Goal: Transaction & Acquisition: Download file/media

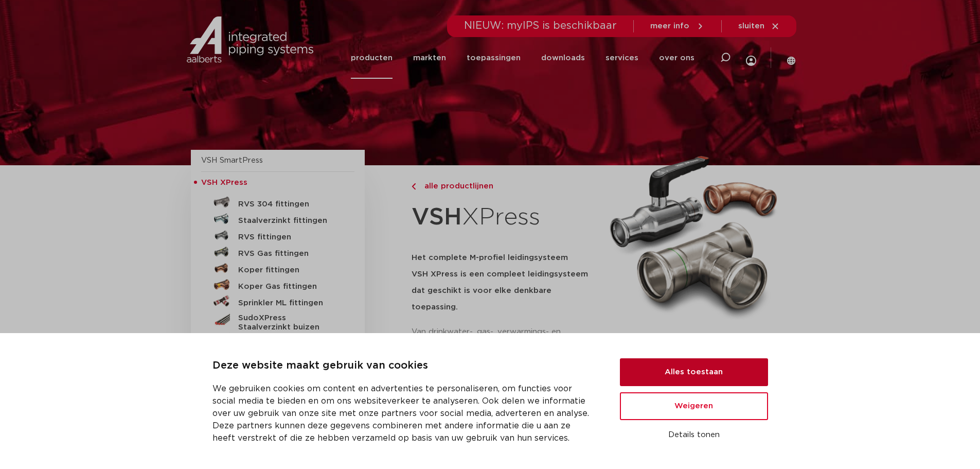
click at [692, 373] on button "Alles toestaan" at bounding box center [694, 372] width 148 height 28
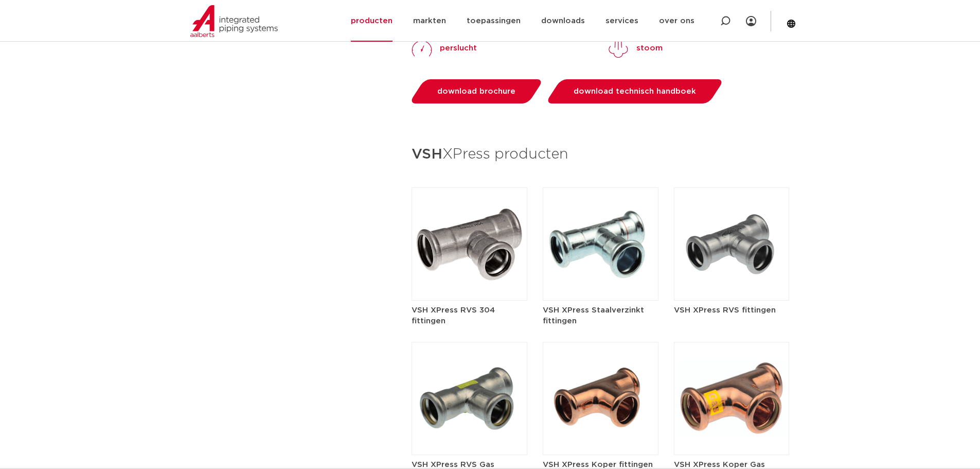
scroll to position [1132, 0]
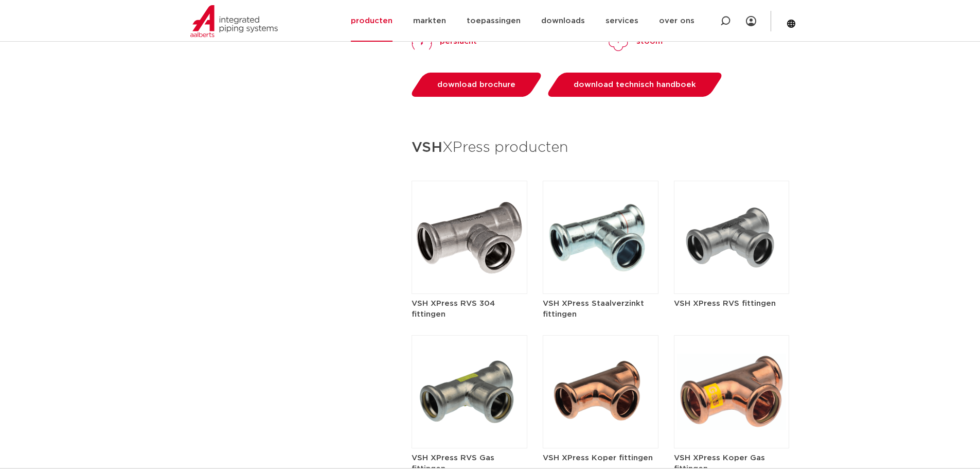
click at [744, 228] on img at bounding box center [732, 237] width 116 height 113
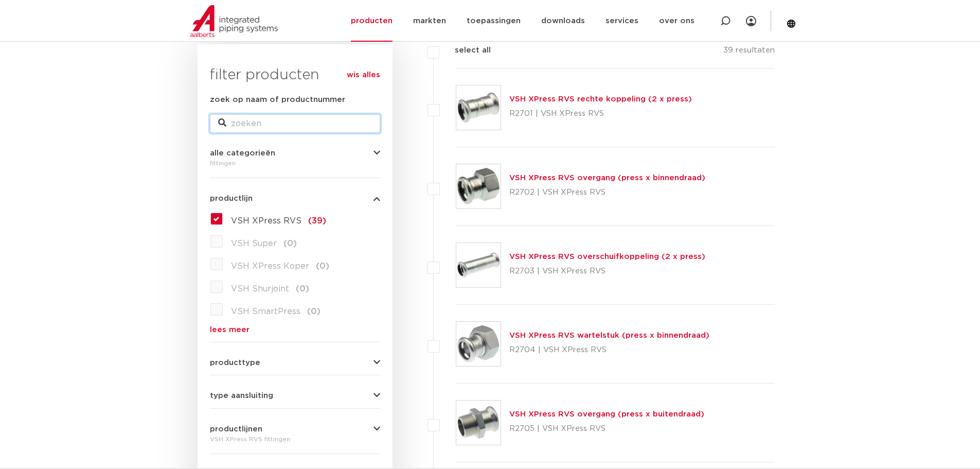
click at [257, 126] on input "zoek op naam of productnummer" at bounding box center [295, 123] width 170 height 19
type input "11615"
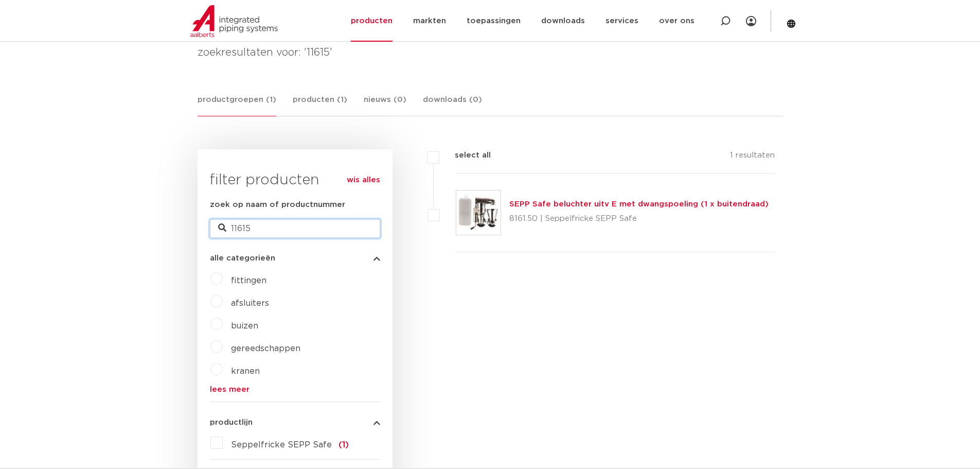
drag, startPoint x: 315, startPoint y: 221, endPoint x: 166, endPoint y: 231, distance: 149.5
type input "61190151"
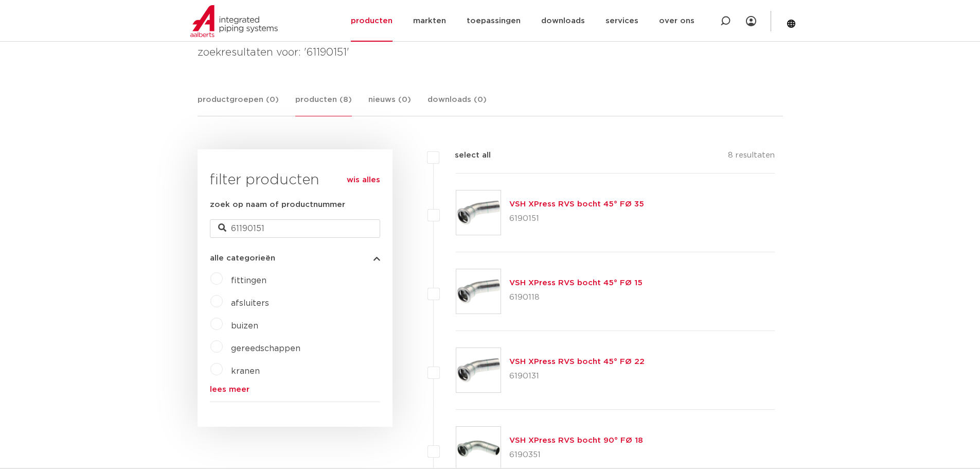
click at [552, 201] on link "VSH XPress RVS bocht 45° FØ 35" at bounding box center [576, 204] width 135 height 8
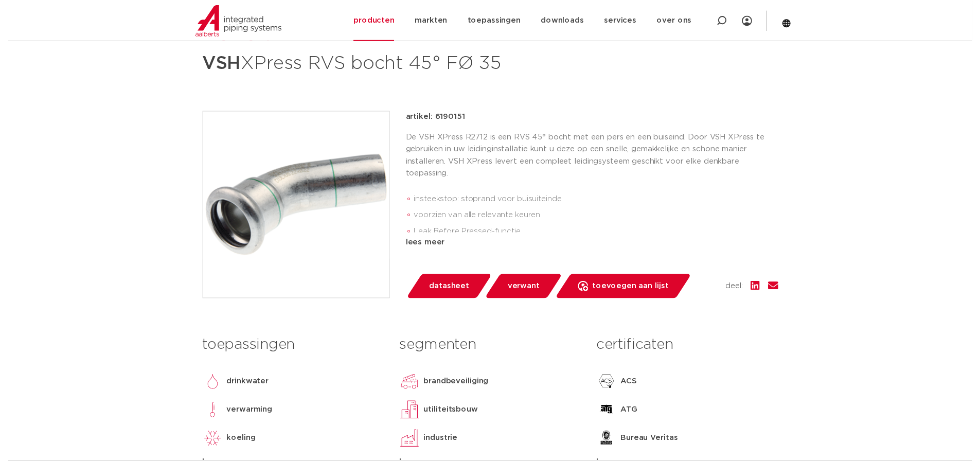
scroll to position [154, 0]
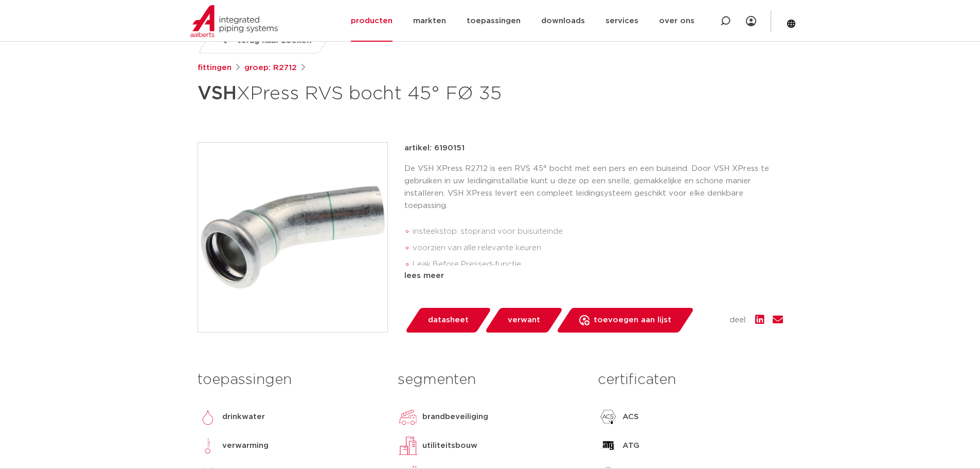
click at [451, 321] on span "datasheet" at bounding box center [448, 320] width 41 height 16
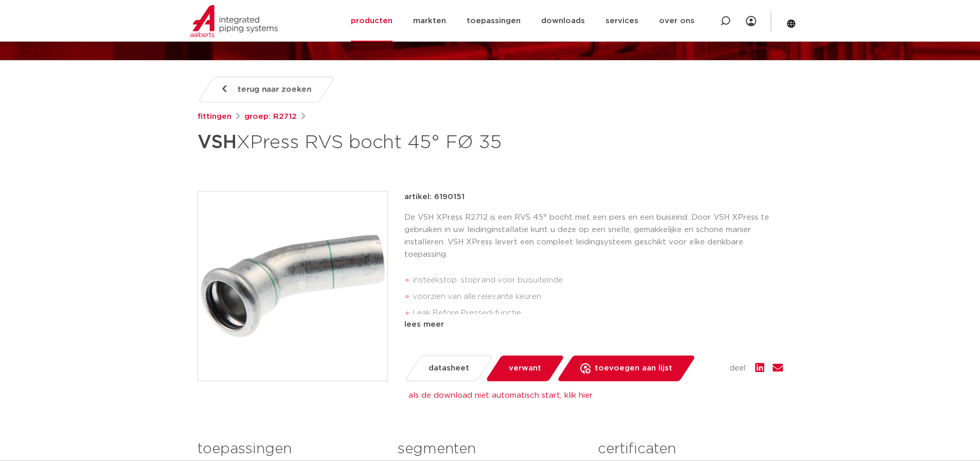
scroll to position [103, 0]
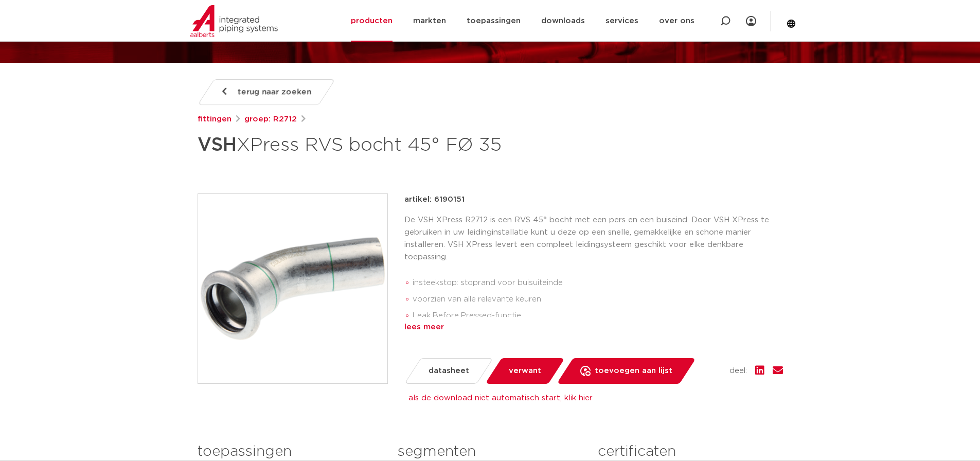
click at [419, 326] on div "lees meer" at bounding box center [593, 327] width 379 height 12
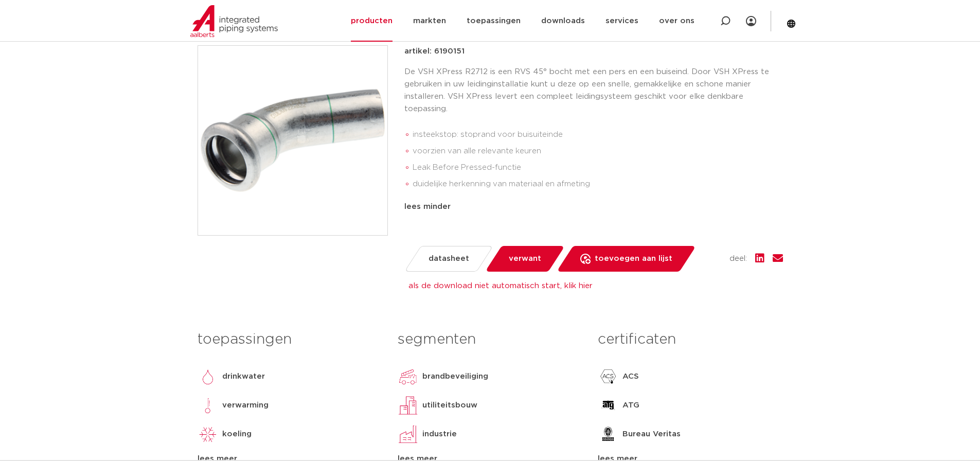
scroll to position [257, 0]
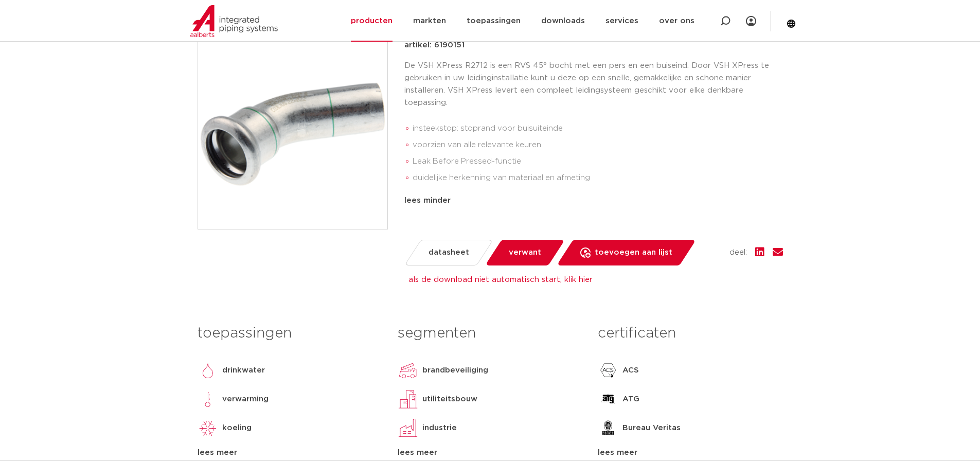
click at [452, 280] on link "als de download niet automatisch start, klik hier" at bounding box center [500, 280] width 184 height 8
